Goal: Task Accomplishment & Management: Manage account settings

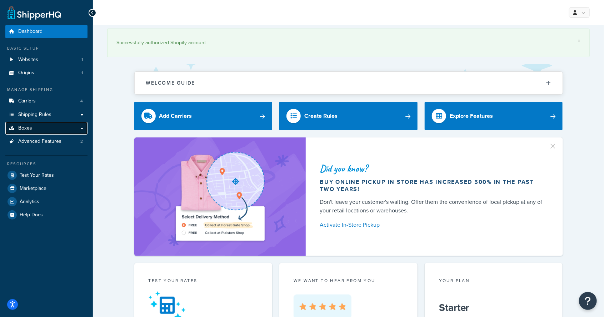
click at [24, 127] on span "Boxes" at bounding box center [25, 128] width 14 height 6
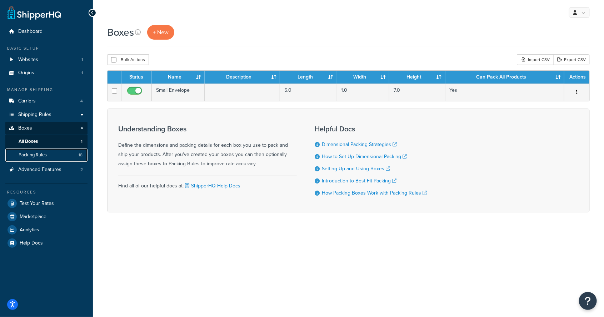
click at [26, 157] on span "Packing Rules" at bounding box center [33, 155] width 28 height 6
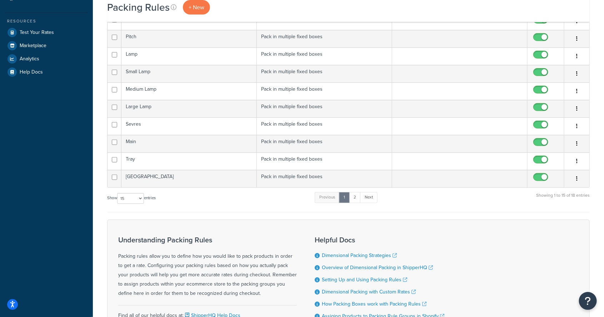
scroll to position [172, 0]
click at [130, 193] on select "10 15 25 50 100" at bounding box center [130, 197] width 27 height 11
select select "50"
click at [118, 203] on select "10 15 25 50 100" at bounding box center [130, 197] width 27 height 11
